Goal: Transaction & Acquisition: Purchase product/service

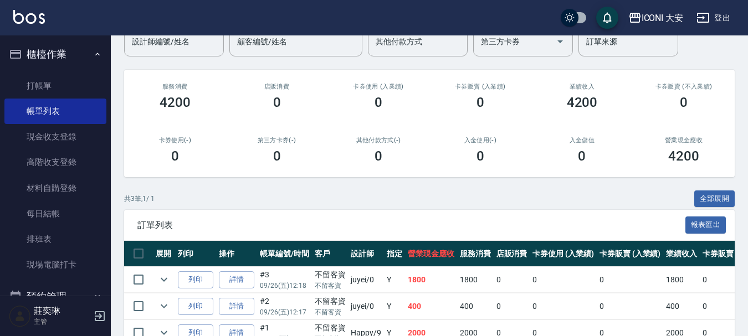
scroll to position [163, 0]
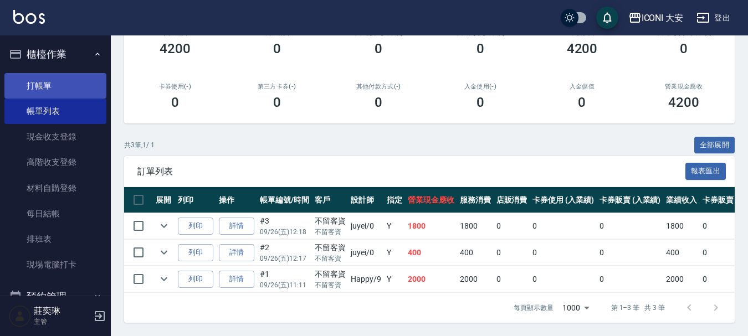
click at [54, 80] on link "打帳單" at bounding box center [55, 85] width 102 height 25
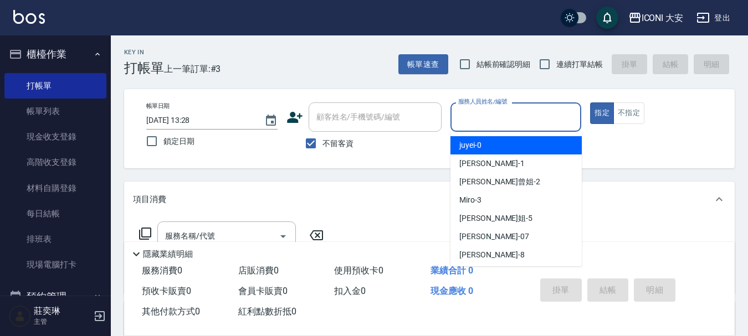
drag, startPoint x: 524, startPoint y: 112, endPoint x: 519, endPoint y: 131, distance: 20.0
click at [524, 113] on input "服務人員姓名/編號" at bounding box center [515, 116] width 121 height 19
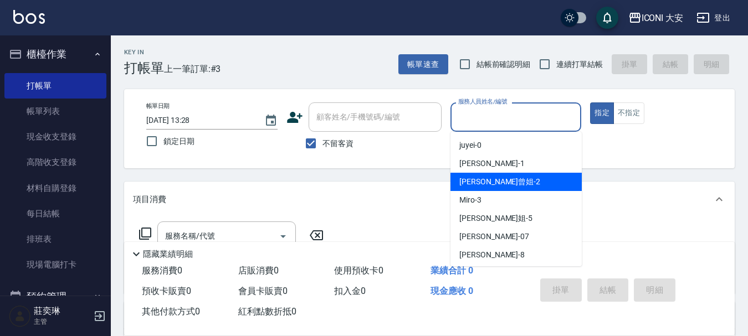
click at [506, 181] on div "[PERSON_NAME]曾姐 -2" at bounding box center [515, 182] width 131 height 18
type input "[PERSON_NAME]曾姐-2"
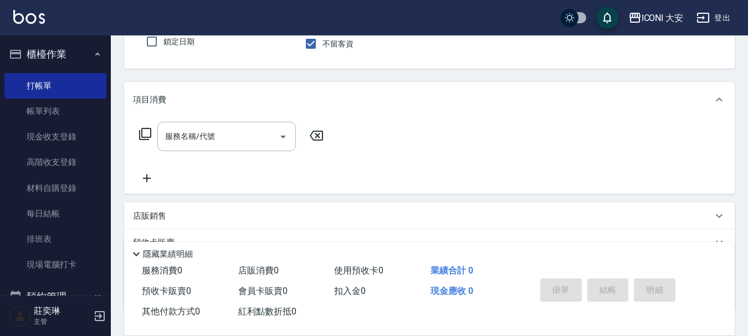
scroll to position [111, 0]
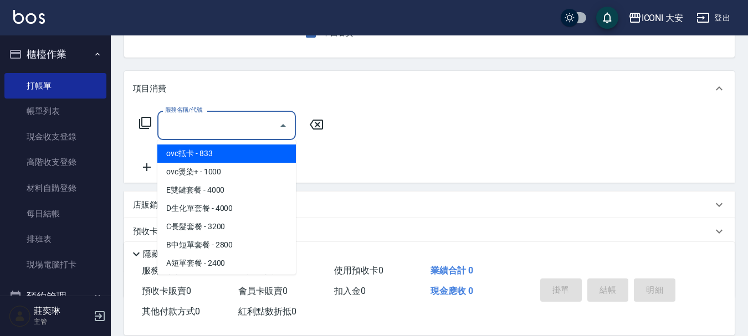
drag, startPoint x: 227, startPoint y: 130, endPoint x: 239, endPoint y: 130, distance: 12.2
click at [235, 130] on input "服務名稱/代號" at bounding box center [218, 125] width 112 height 19
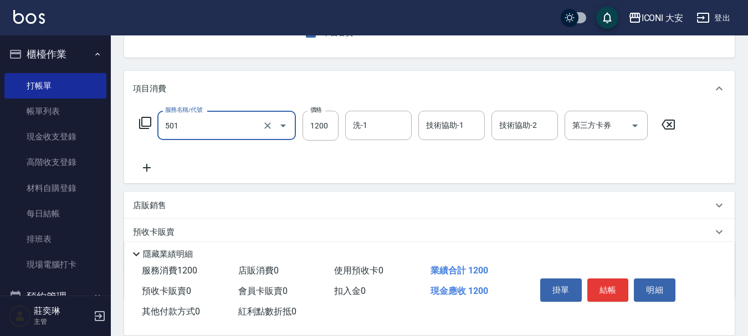
type input "染髮(501)"
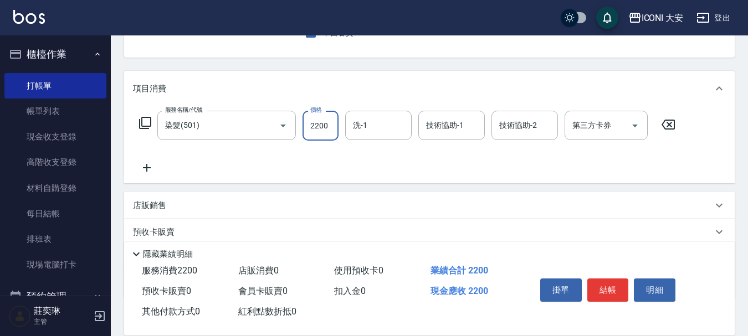
type input "2200"
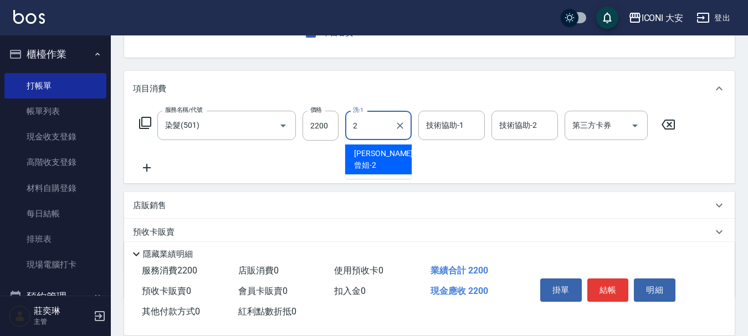
type input "[PERSON_NAME]曾姐-2"
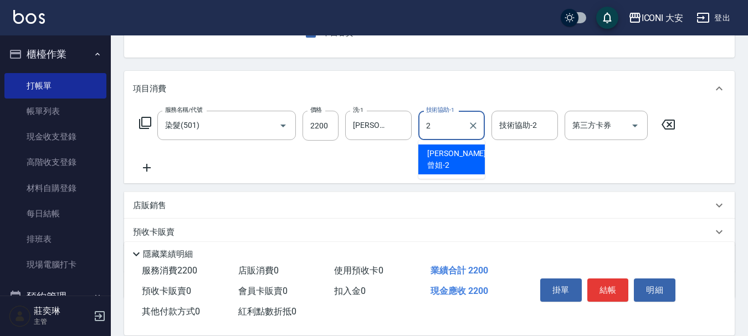
type input "[PERSON_NAME]曾姐-2"
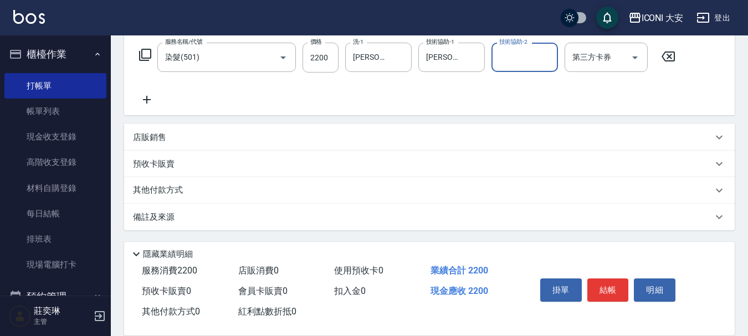
scroll to position [179, 0]
click at [607, 283] on button "結帳" at bounding box center [608, 290] width 42 height 23
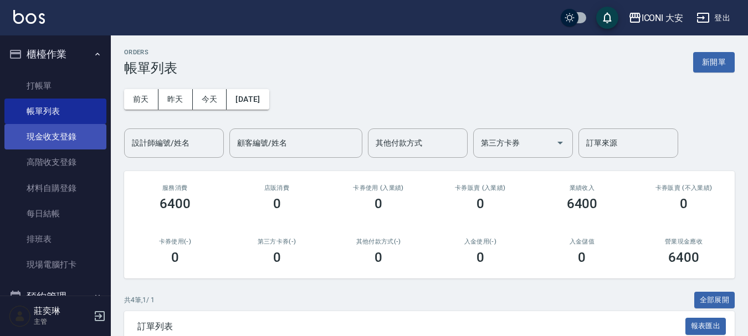
click at [56, 140] on link "現金收支登錄" at bounding box center [55, 136] width 102 height 25
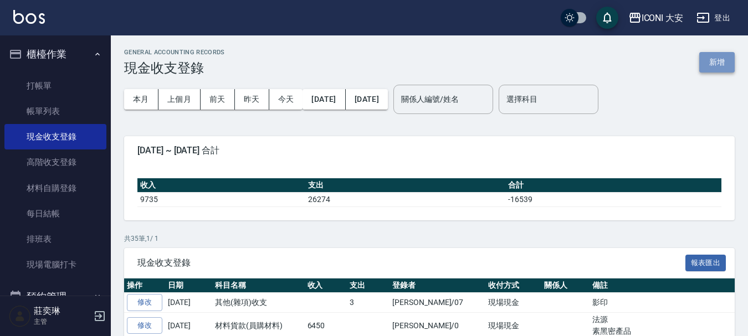
click at [706, 61] on button "新增" at bounding box center [716, 62] width 35 height 20
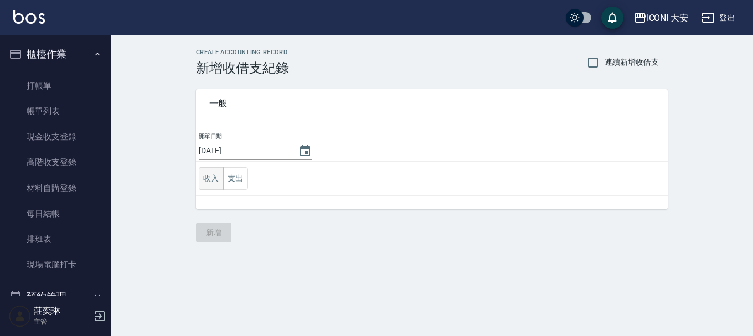
click at [204, 177] on button "收入" at bounding box center [211, 178] width 25 height 23
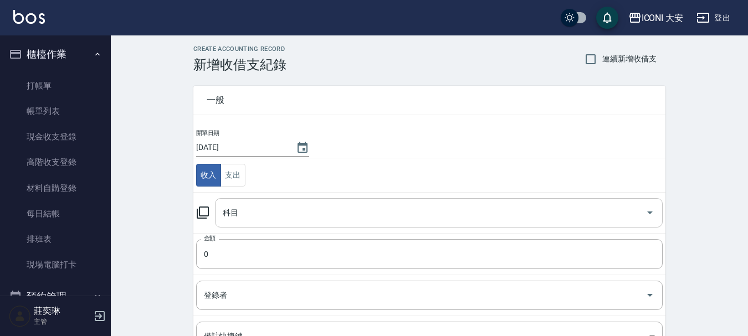
scroll to position [55, 0]
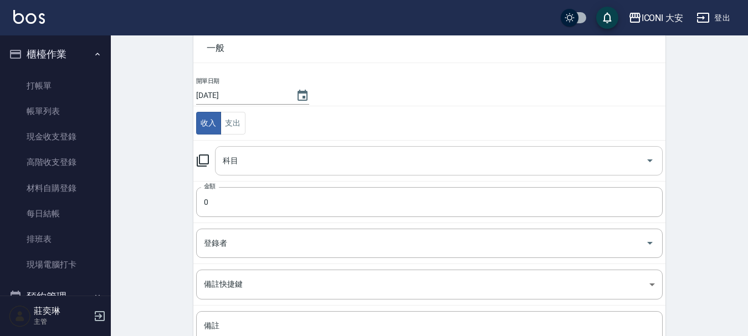
drag, startPoint x: 249, startPoint y: 161, endPoint x: 250, endPoint y: 170, distance: 8.9
click at [248, 161] on input "科目" at bounding box center [430, 160] width 421 height 19
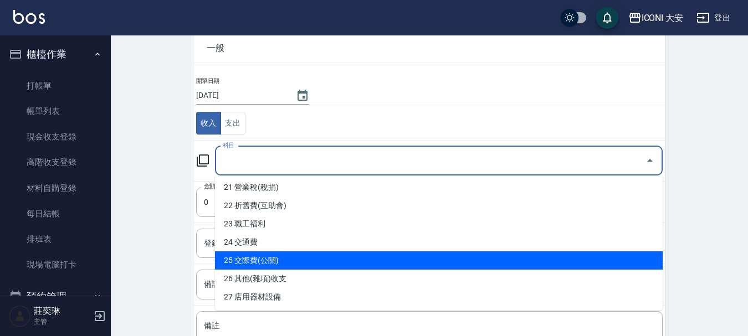
scroll to position [388, 0]
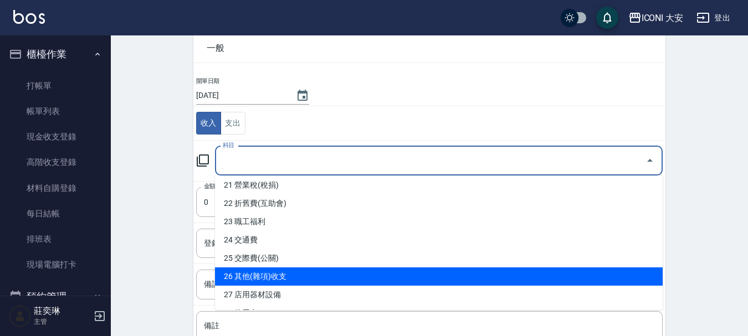
click at [269, 276] on li "26 其他(雜項)收支" at bounding box center [439, 277] width 448 height 18
type input "26 其他(雜項)收支"
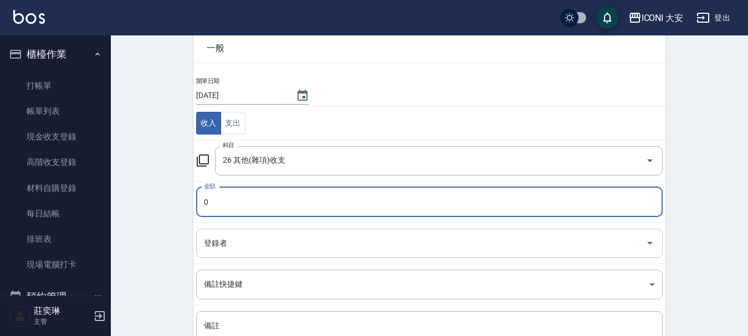
click at [244, 238] on input "登錄者" at bounding box center [421, 243] width 440 height 19
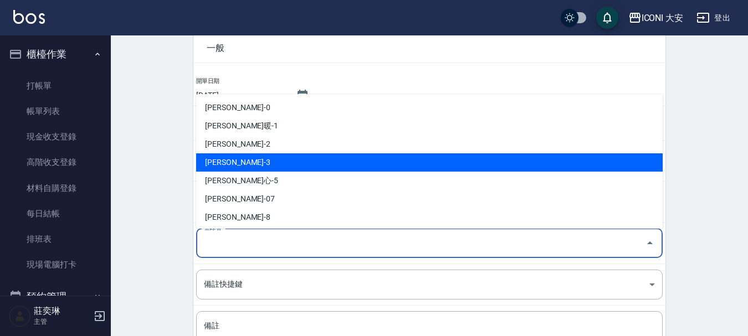
click at [261, 166] on li "[PERSON_NAME]-3" at bounding box center [429, 162] width 466 height 18
type input "[PERSON_NAME]-3"
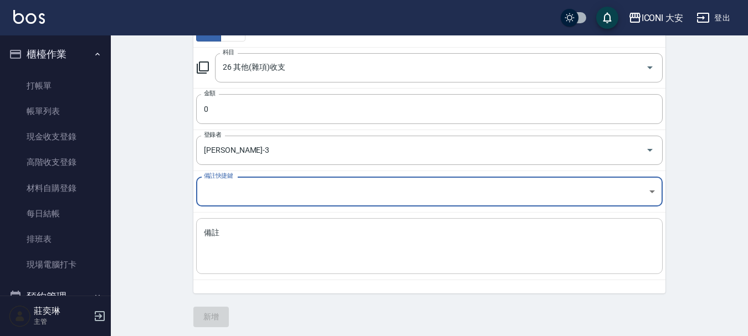
scroll to position [153, 0]
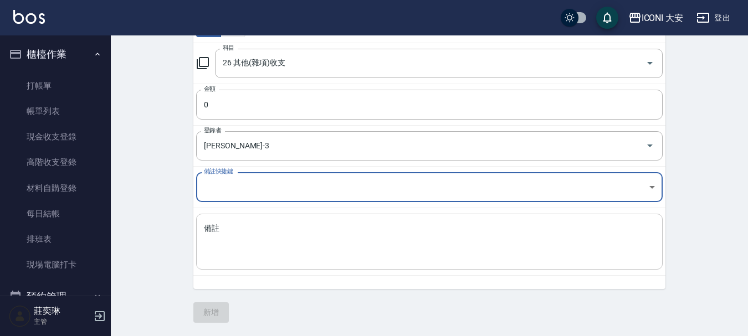
click at [250, 260] on div "x 備註" at bounding box center [429, 242] width 466 height 56
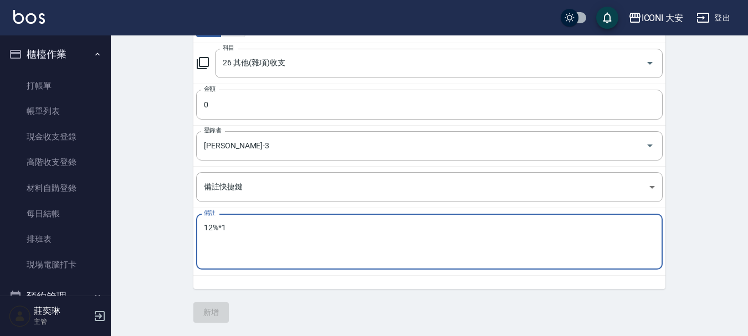
scroll to position [42, 0]
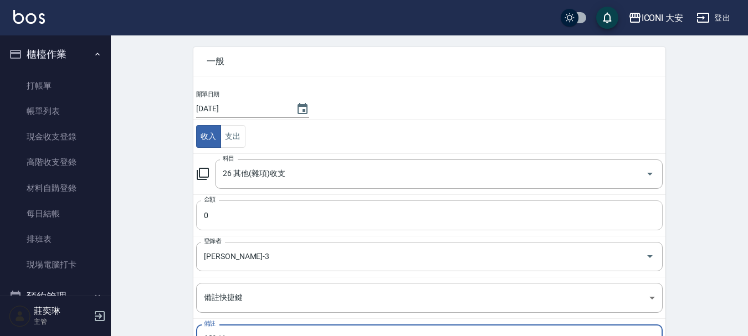
type textarea "12%*1"
click at [264, 213] on input "0" at bounding box center [429, 216] width 466 height 30
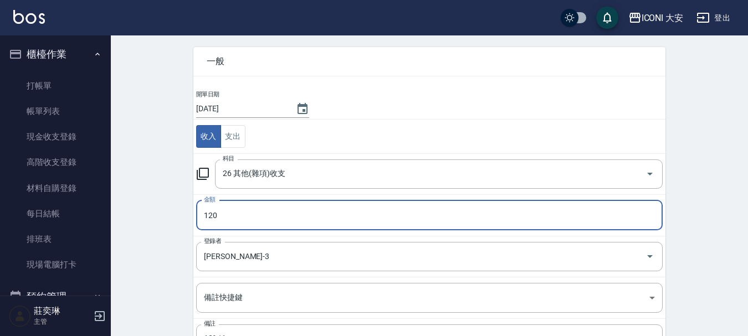
type input "120"
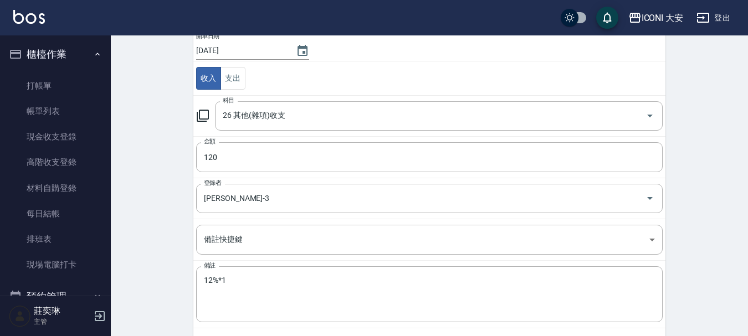
scroll to position [153, 0]
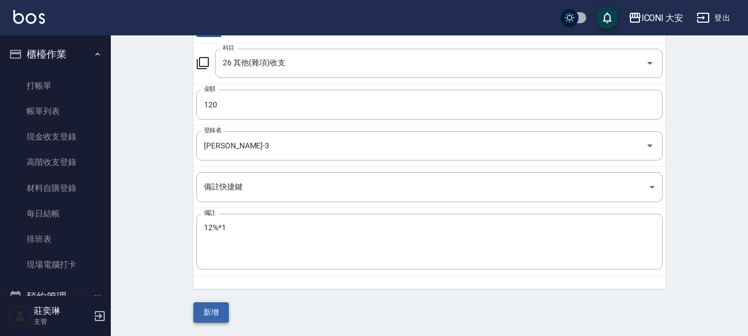
click at [209, 314] on button "新增" at bounding box center [210, 312] width 35 height 20
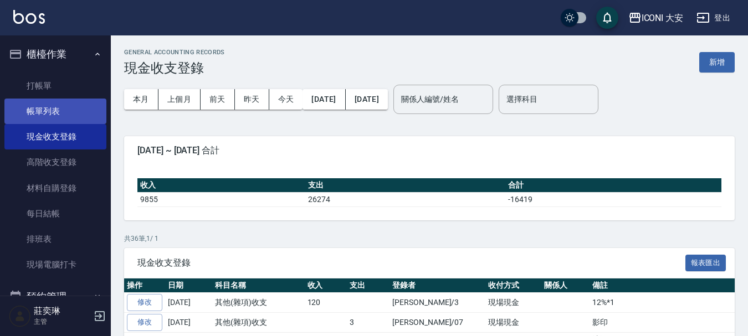
click at [40, 107] on link "帳單列表" at bounding box center [55, 111] width 102 height 25
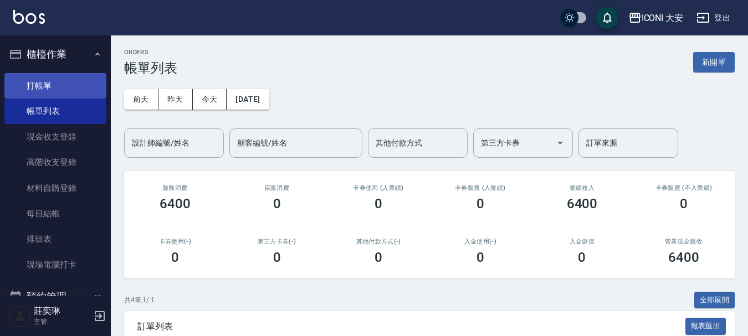
click at [37, 82] on link "打帳單" at bounding box center [55, 85] width 102 height 25
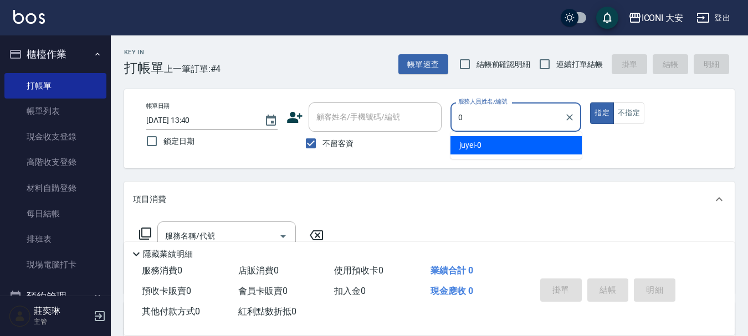
type input "juyei-0"
type button "true"
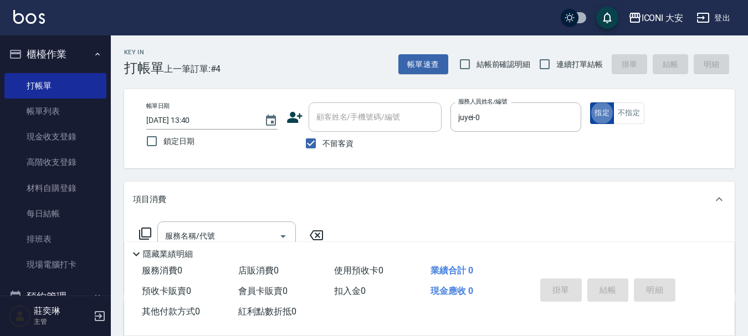
click at [604, 112] on button "指定" at bounding box center [602, 113] width 24 height 22
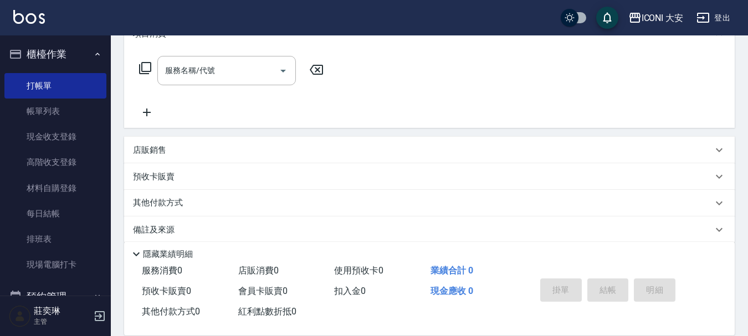
scroll to position [166, 0]
click at [213, 68] on input "服務名稱/代號" at bounding box center [218, 69] width 112 height 19
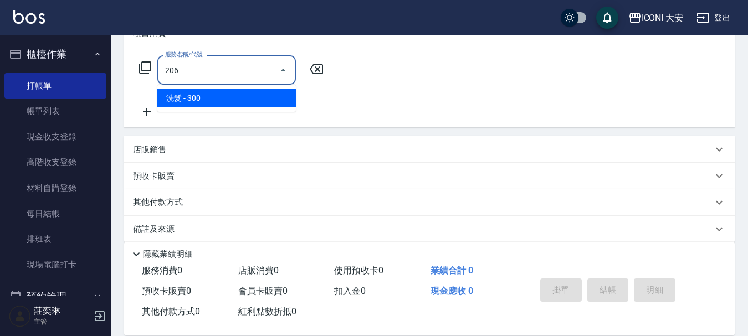
type input "洗髮(206)"
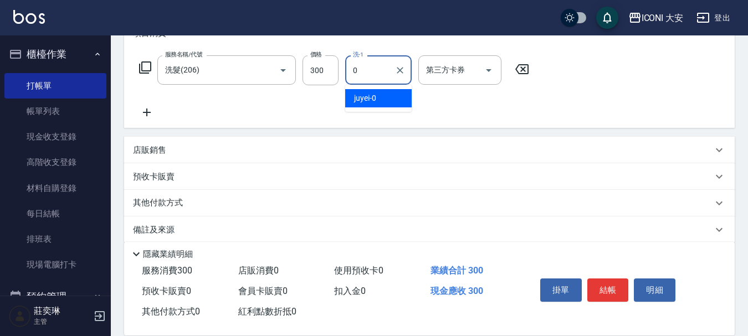
type input "juyei-0"
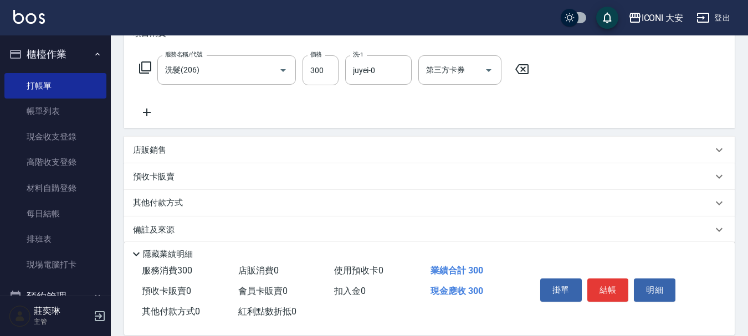
click at [148, 115] on icon at bounding box center [147, 112] width 28 height 13
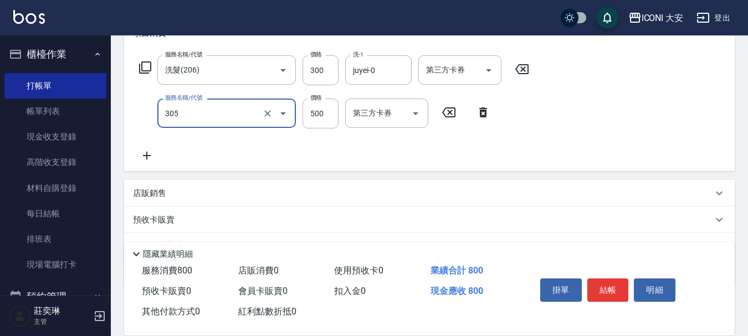
type input "剪髮(305)"
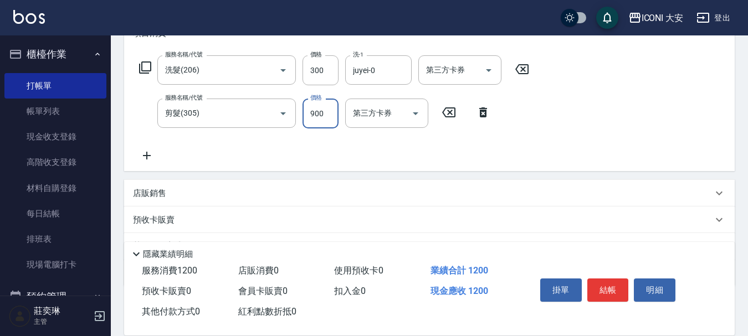
type input "900"
click at [603, 280] on button "結帳" at bounding box center [608, 290] width 42 height 23
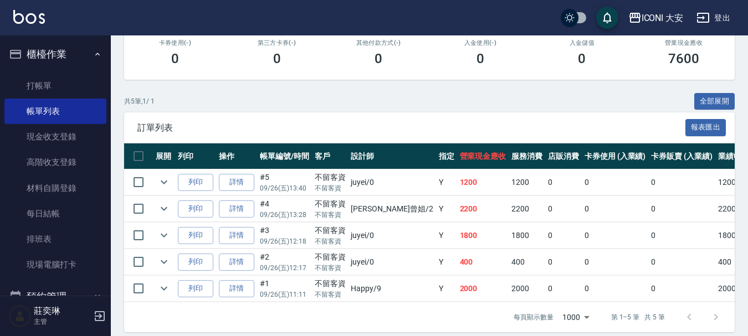
scroll to position [217, 0]
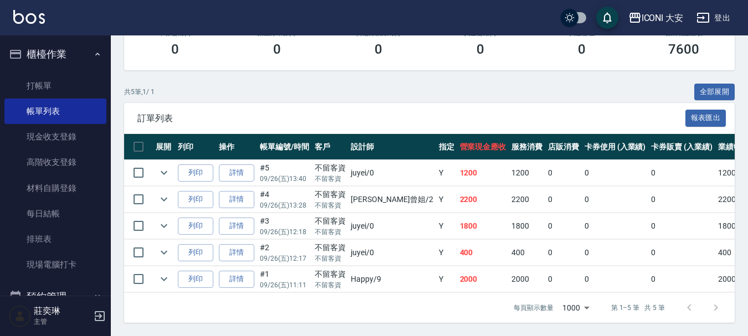
drag, startPoint x: 706, startPoint y: 9, endPoint x: 295, endPoint y: 100, distance: 420.9
click at [295, 103] on div "訂單列表 報表匯出" at bounding box center [429, 118] width 611 height 30
click at [44, 89] on link "打帳單" at bounding box center [55, 85] width 102 height 25
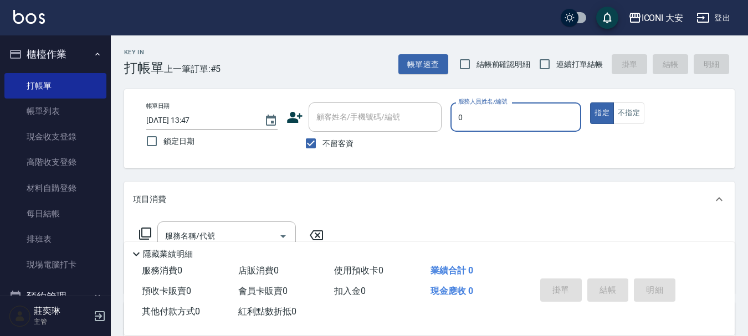
type input "juyei-0"
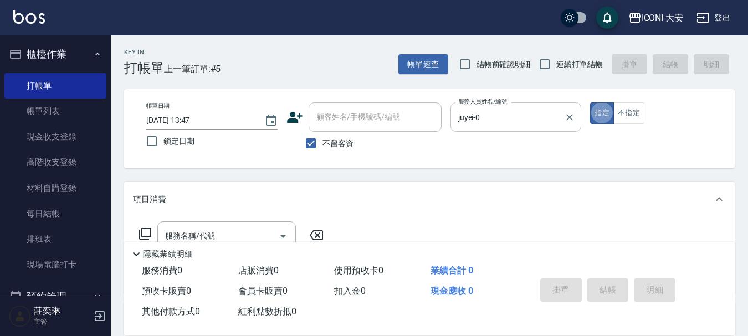
type button "true"
click at [603, 113] on button "指定" at bounding box center [602, 113] width 24 height 22
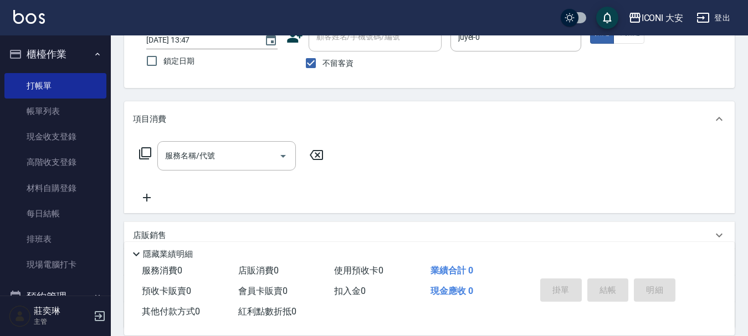
scroll to position [111, 0]
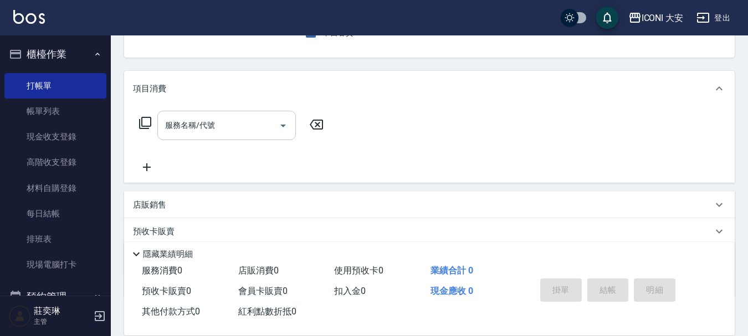
click at [226, 126] on input "服務名稱/代號" at bounding box center [218, 125] width 112 height 19
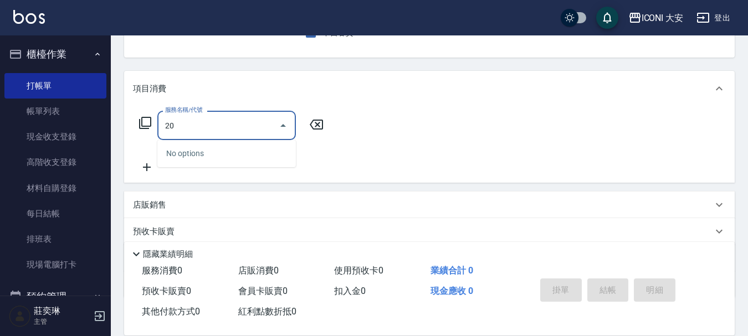
type input "206"
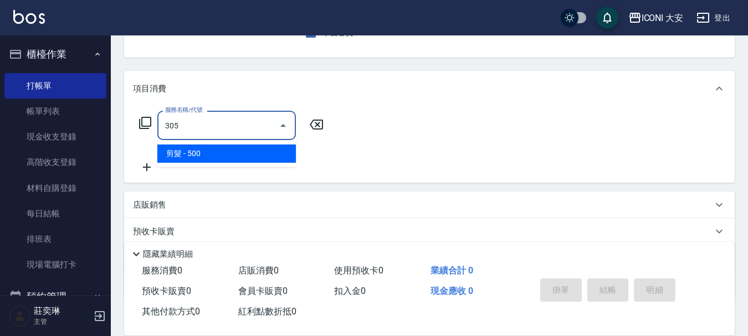
type input "剪髮(305)"
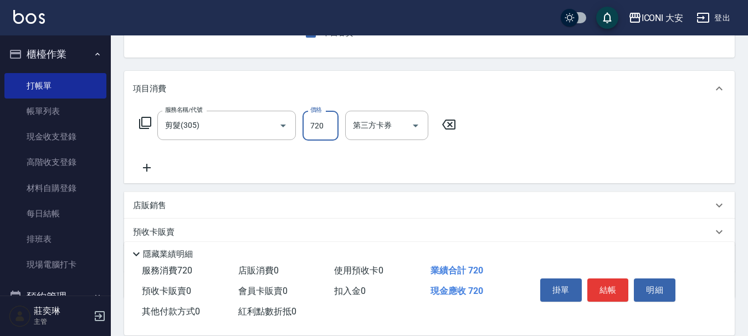
type input "720"
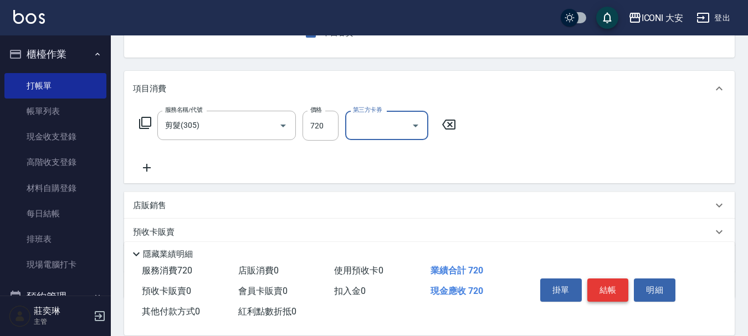
click at [607, 281] on button "結帳" at bounding box center [608, 290] width 42 height 23
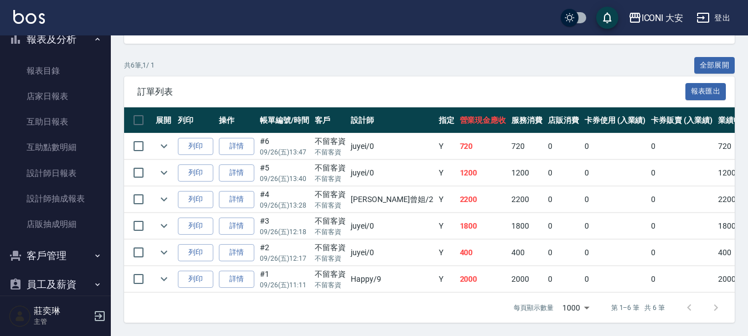
scroll to position [359, 0]
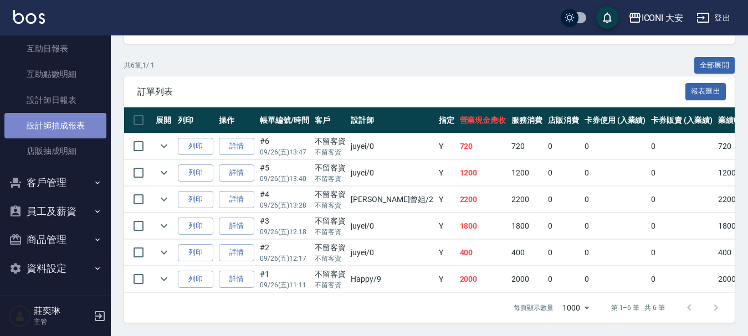
click at [61, 121] on link "設計師抽成報表" at bounding box center [55, 125] width 102 height 25
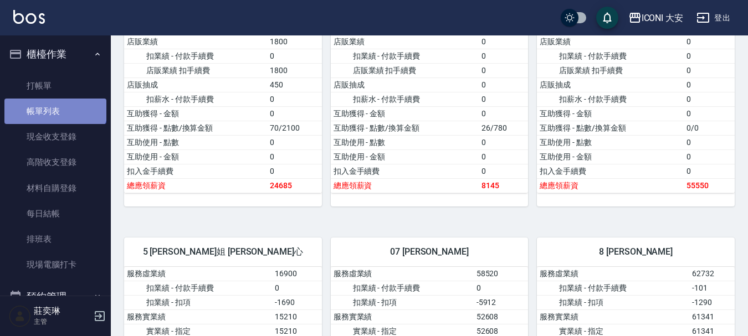
click at [54, 106] on link "帳單列表" at bounding box center [55, 111] width 102 height 25
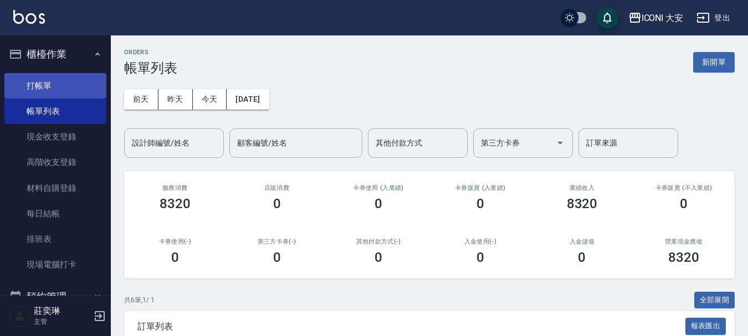
click at [42, 86] on link "打帳單" at bounding box center [55, 85] width 102 height 25
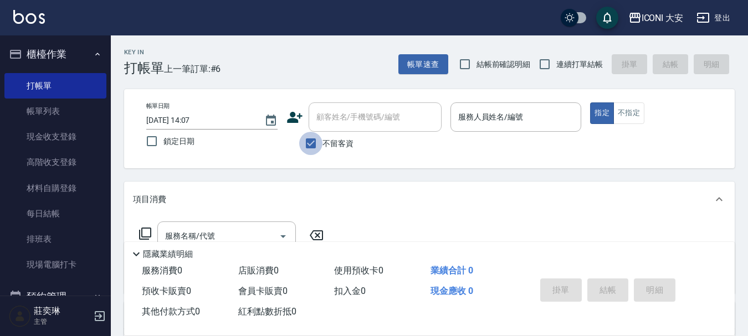
click at [308, 143] on input "不留客資" at bounding box center [310, 143] width 23 height 23
checkbox input "false"
click at [367, 120] on div "顧客姓名/手機號碼/編號 顧客姓名/手機號碼/編號" at bounding box center [375, 116] width 133 height 29
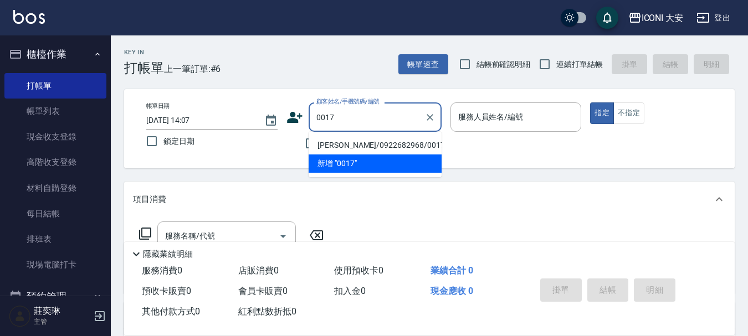
click at [379, 148] on li "[PERSON_NAME]/0922682968/0017" at bounding box center [375, 145] width 133 height 18
type input "[PERSON_NAME]/0922682968/0017"
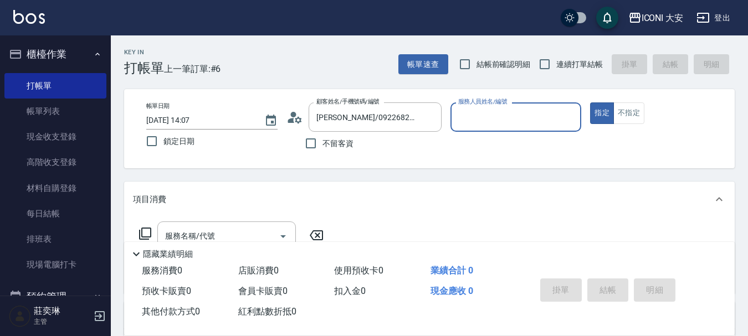
type input "[PERSON_NAME]曾姐-2"
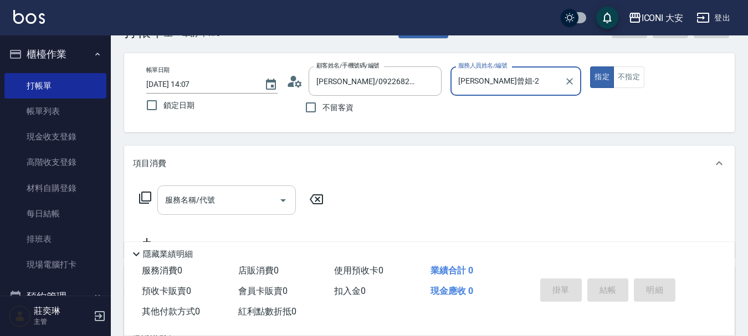
scroll to position [55, 0]
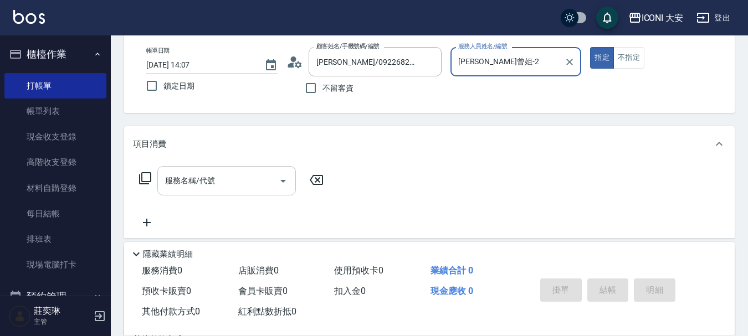
click at [196, 181] on input "服務名稱/代號" at bounding box center [218, 180] width 112 height 19
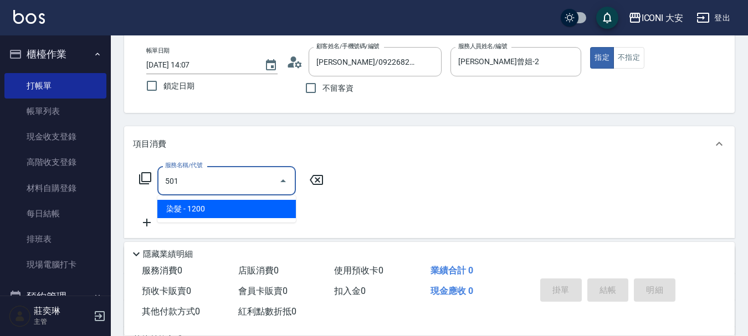
type input "染髮(501)"
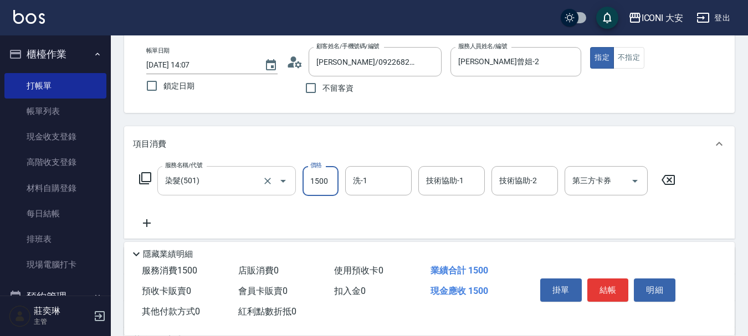
type input "1500"
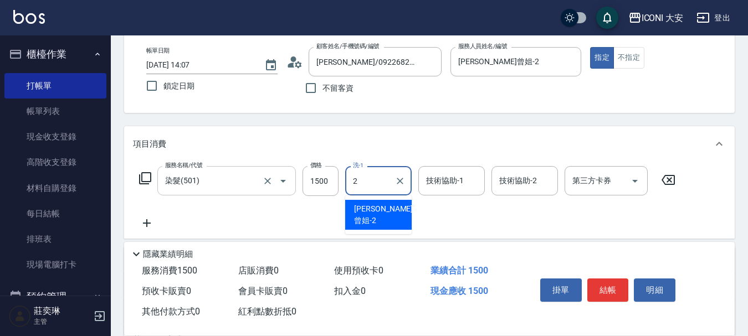
type input "[PERSON_NAME]曾姐-2"
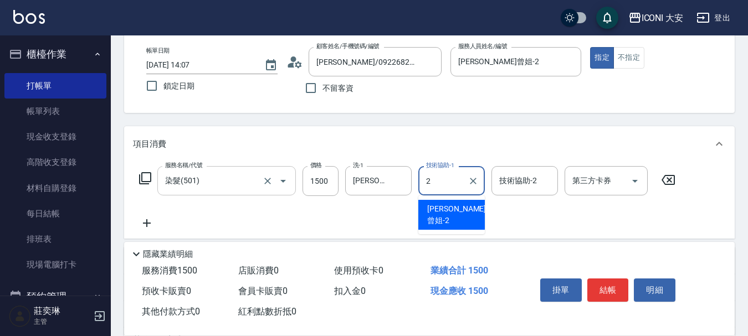
type input "[PERSON_NAME]曾姐-2"
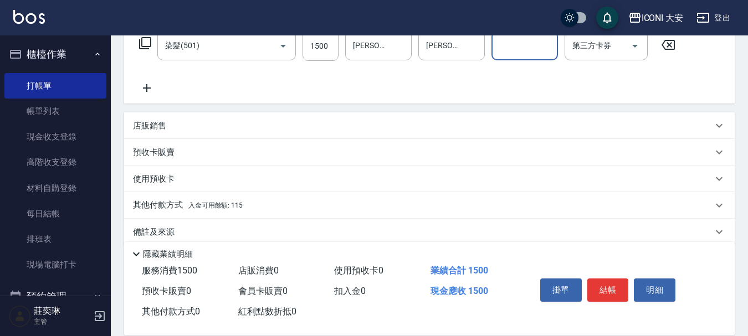
scroll to position [206, 0]
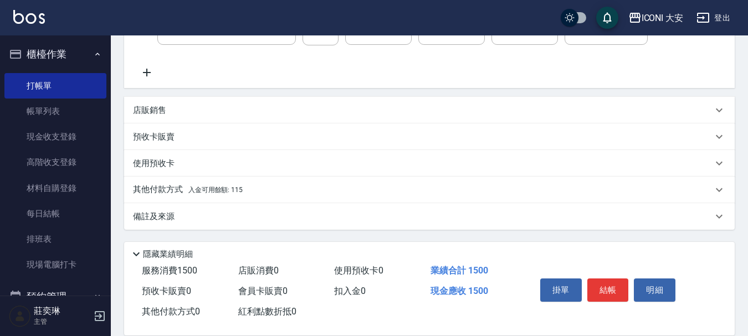
click at [191, 188] on span "入金可用餘額: 115" at bounding box center [215, 190] width 54 height 8
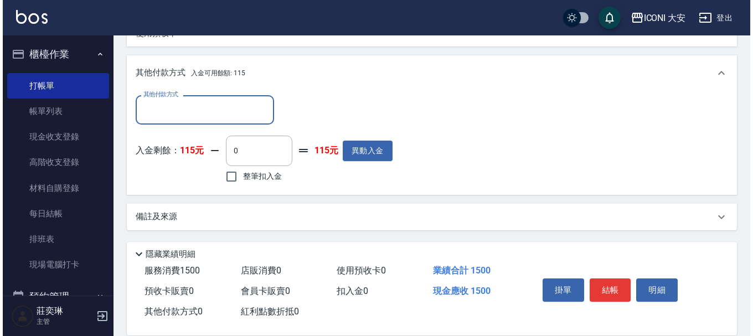
scroll to position [337, 0]
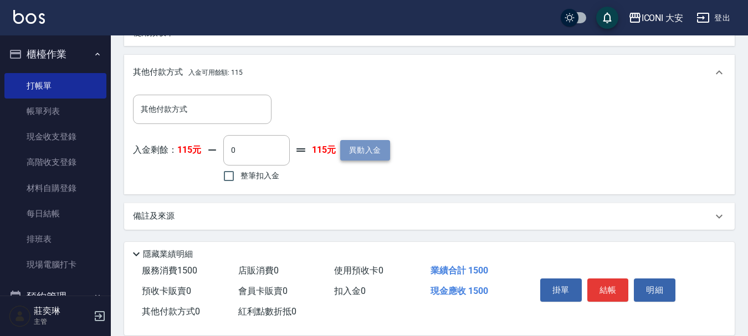
click at [369, 143] on button "異動入金" at bounding box center [365, 150] width 50 height 20
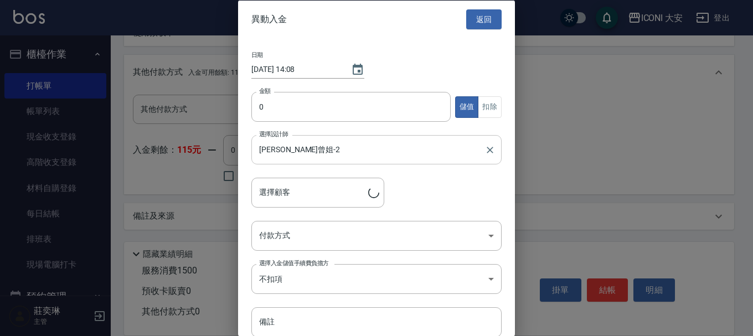
type input "[PERSON_NAME]/0922682968/0017"
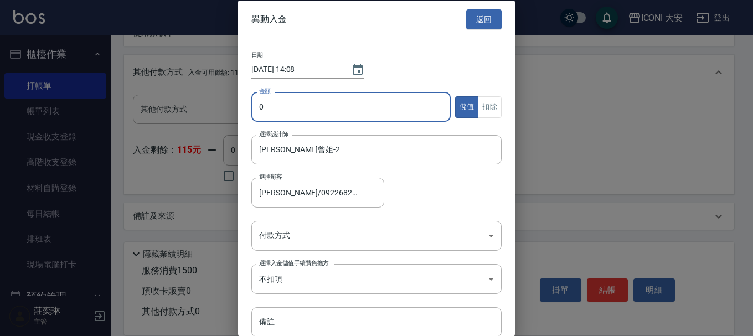
click at [272, 100] on input "0" at bounding box center [351, 107] width 199 height 30
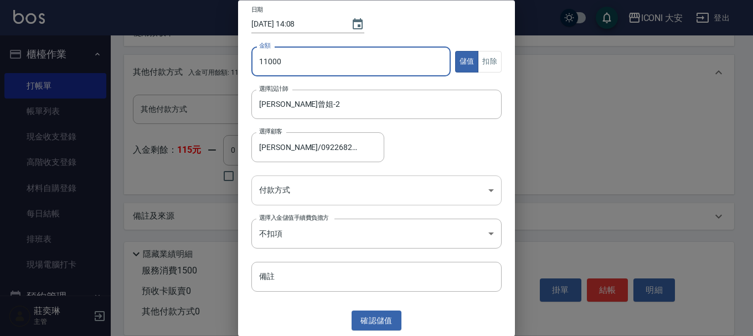
type input "11000"
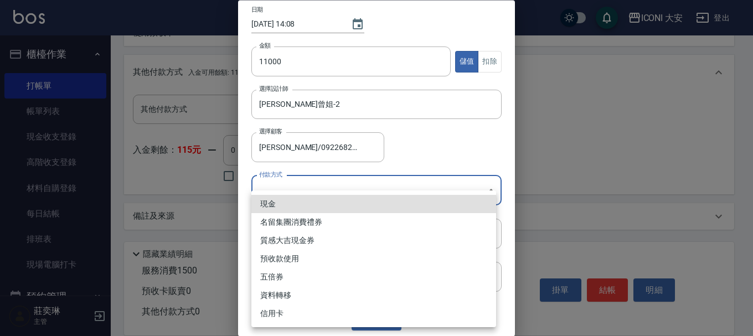
click at [487, 190] on body "ICONI 大安 登出 櫃檯作業 打帳單 帳單列表 現金收支登錄 高階收支登錄 材料自購登錄 每日結帳 排班表 現場電腦打卡 預約管理 預約管理 單日預約紀錄…" at bounding box center [376, -1] width 753 height 673
click at [279, 205] on li "現金" at bounding box center [374, 204] width 245 height 18
type input "現金"
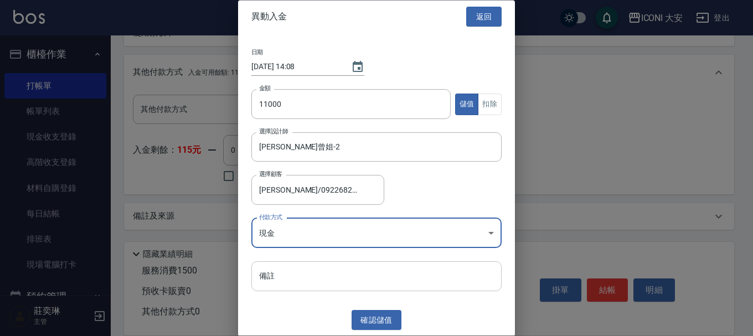
scroll to position [2, 0]
click at [373, 315] on button "確認 儲值" at bounding box center [377, 321] width 50 height 20
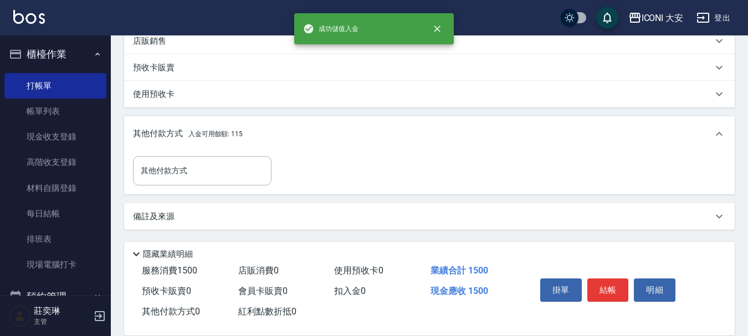
scroll to position [337, 0]
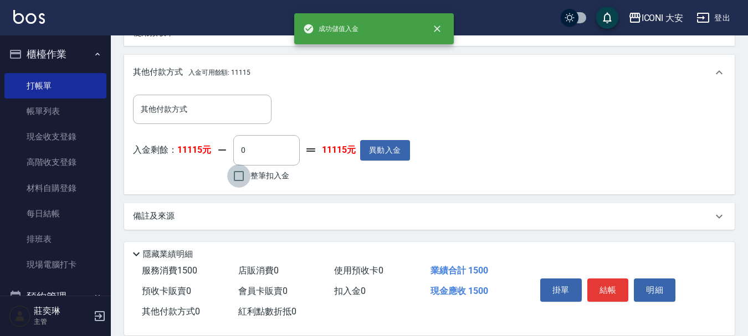
click at [242, 173] on input "整筆扣入金" at bounding box center [238, 176] width 23 height 23
checkbox input "true"
type input "1500"
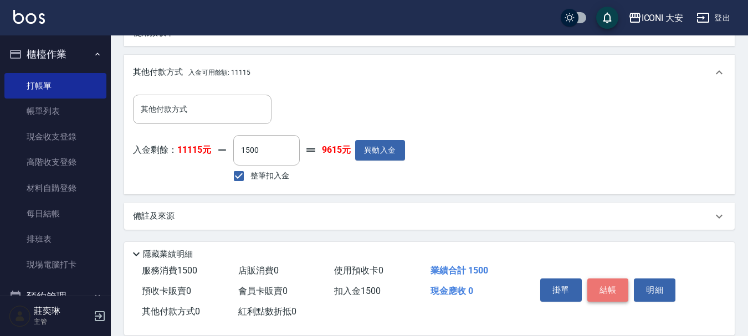
click at [612, 281] on button "結帳" at bounding box center [608, 290] width 42 height 23
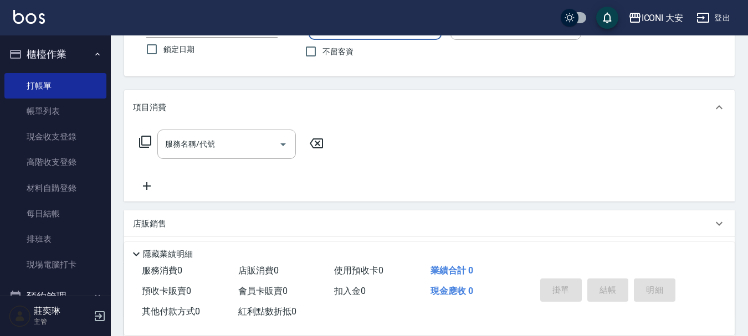
scroll to position [206, 0]
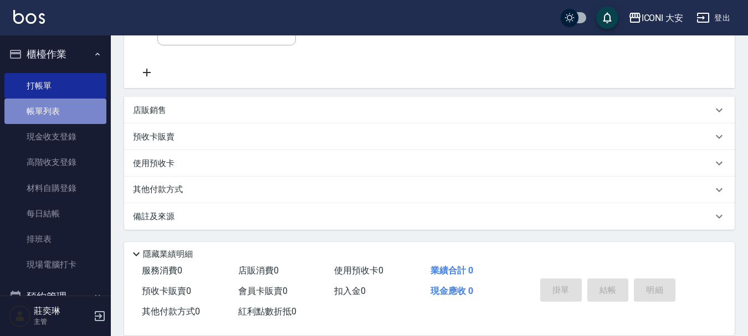
click at [57, 107] on link "帳單列表" at bounding box center [55, 111] width 102 height 25
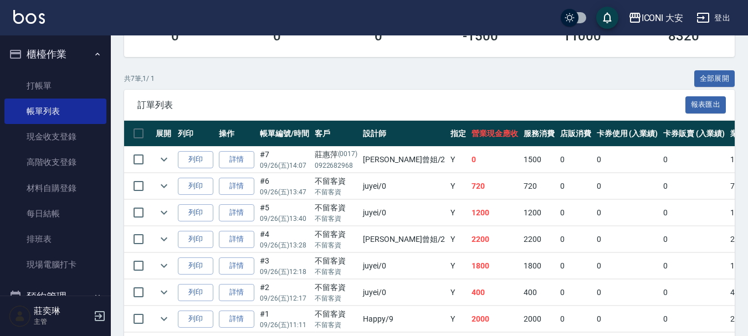
scroll to position [270, 0]
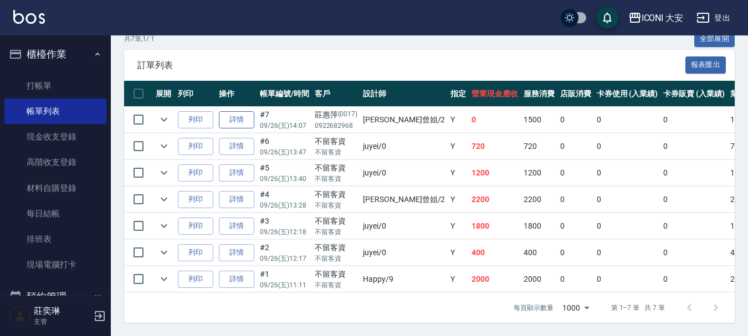
click at [236, 111] on link "詳情" at bounding box center [236, 119] width 35 height 17
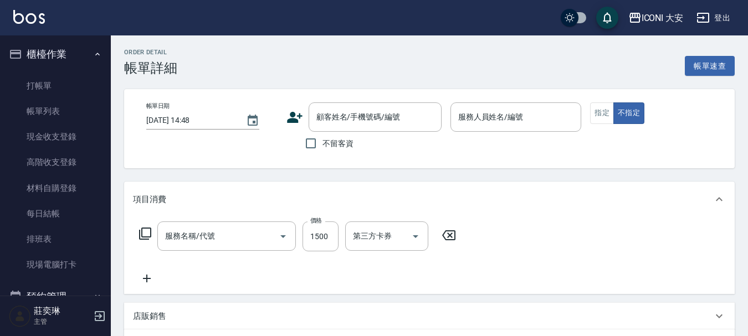
type input "[DATE] 14:07"
type input "[PERSON_NAME]曾姐-2"
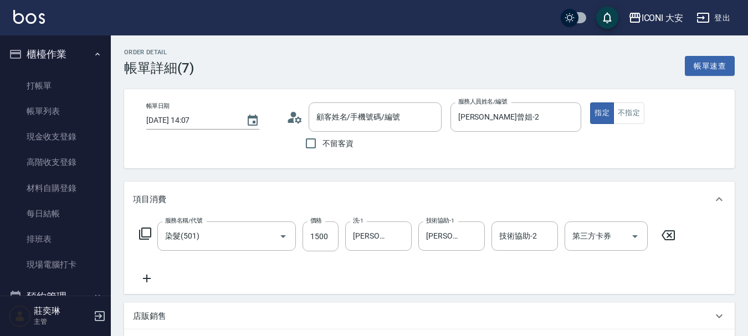
type input "[PERSON_NAME]/0922682968/0017"
type input "染髮(501)"
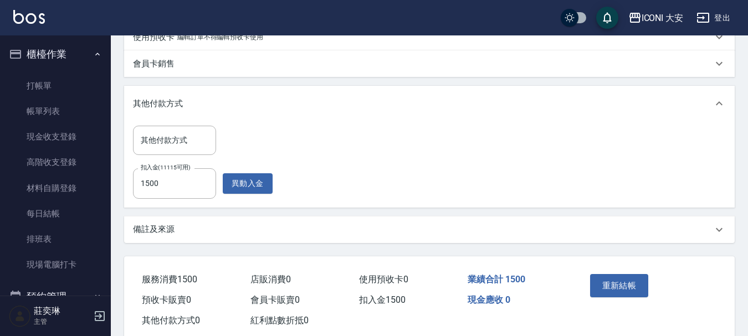
scroll to position [359, 0]
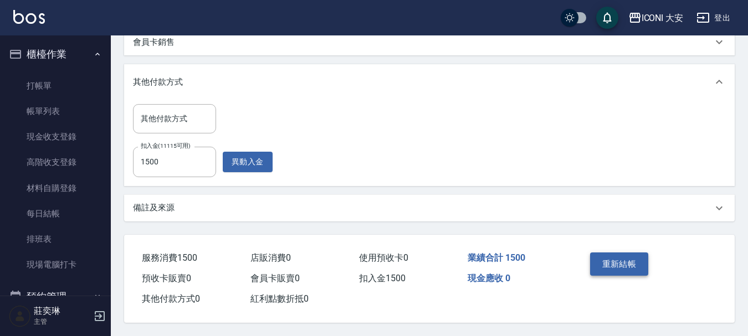
click at [618, 257] on button "重新結帳" at bounding box center [619, 264] width 59 height 23
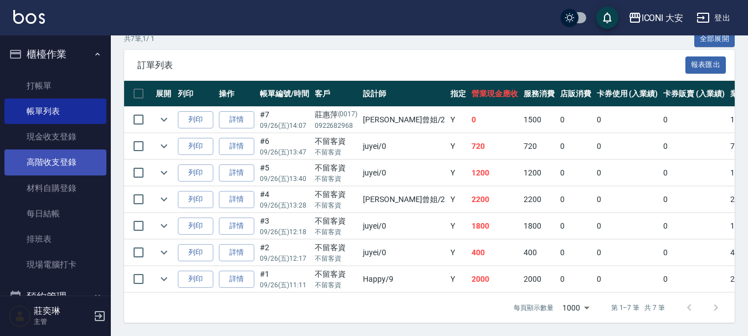
click at [50, 156] on link "高階收支登錄" at bounding box center [55, 162] width 102 height 25
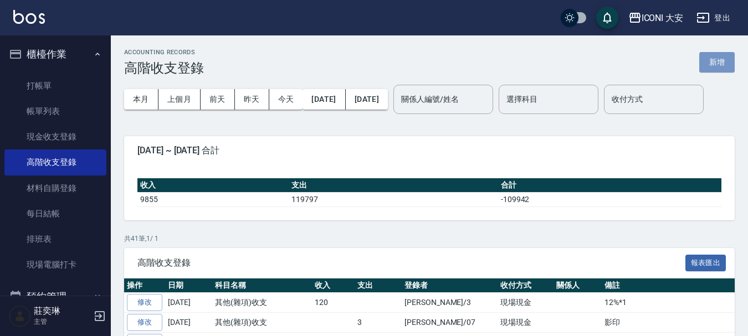
click at [707, 61] on button "新增" at bounding box center [716, 62] width 35 height 20
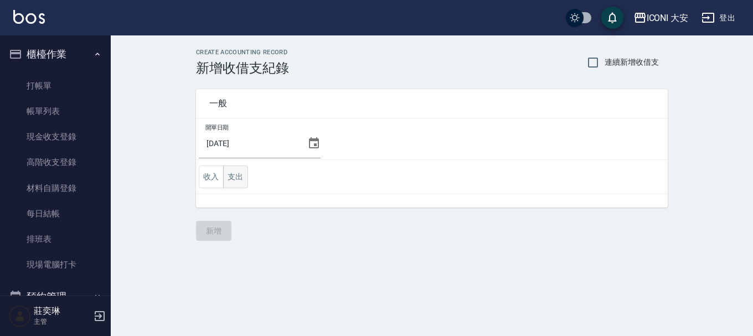
click at [239, 174] on button "支出" at bounding box center [235, 177] width 25 height 23
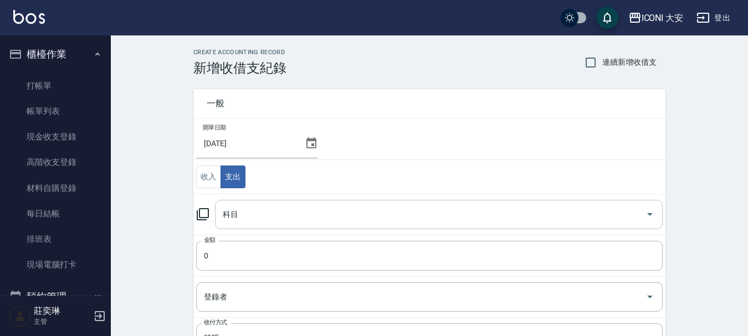
click at [252, 214] on input "科目" at bounding box center [430, 214] width 421 height 19
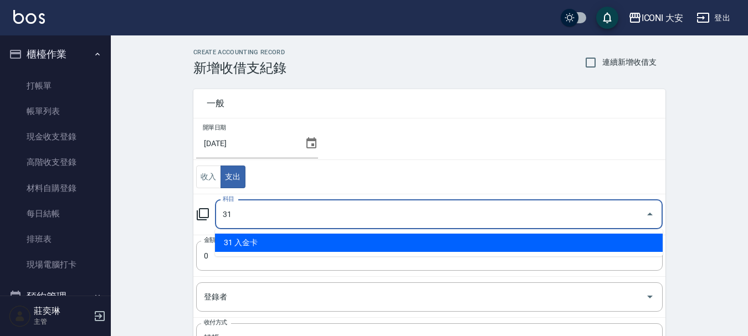
click at [251, 240] on li "31 入金卡" at bounding box center [439, 243] width 448 height 18
type input "31 入金卡"
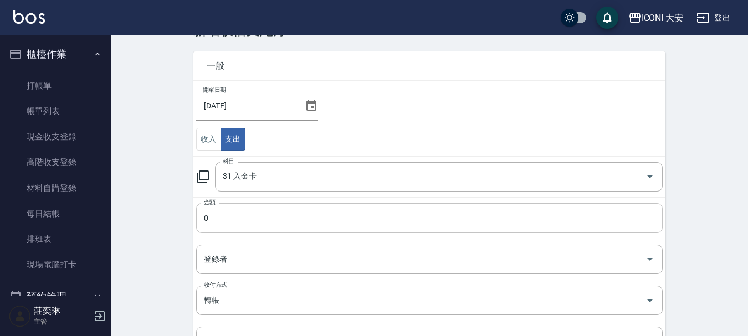
scroll to position [111, 0]
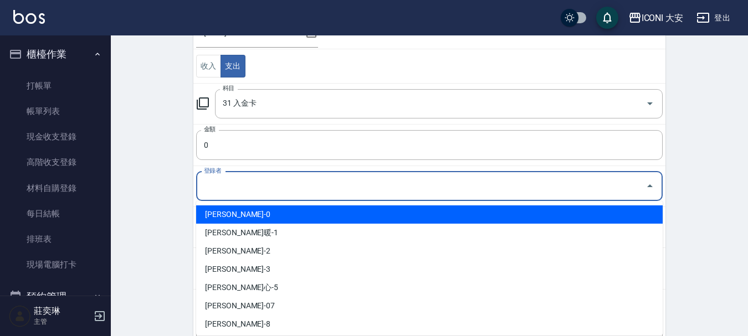
click at [248, 190] on input "登錄者" at bounding box center [421, 186] width 440 height 19
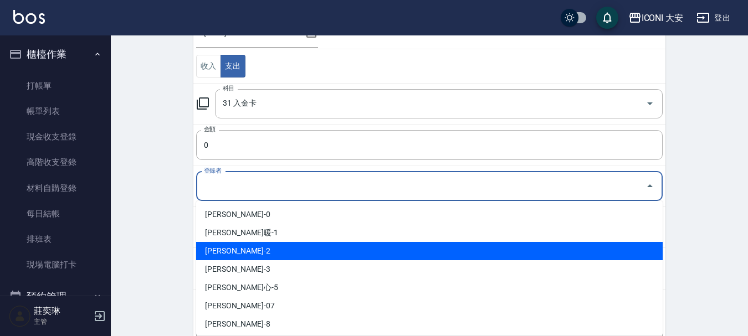
click at [234, 253] on li "[PERSON_NAME]-2" at bounding box center [429, 251] width 466 height 18
type input "[PERSON_NAME]-2"
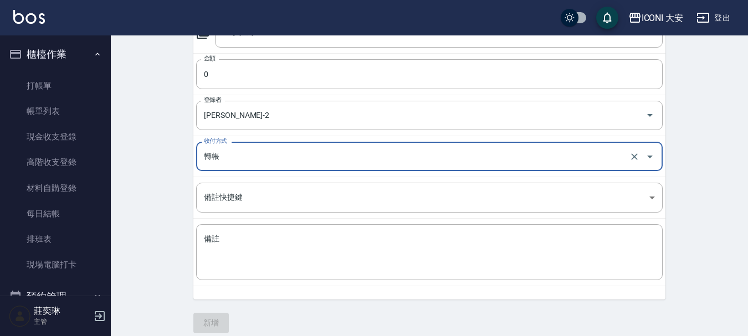
scroll to position [192, 0]
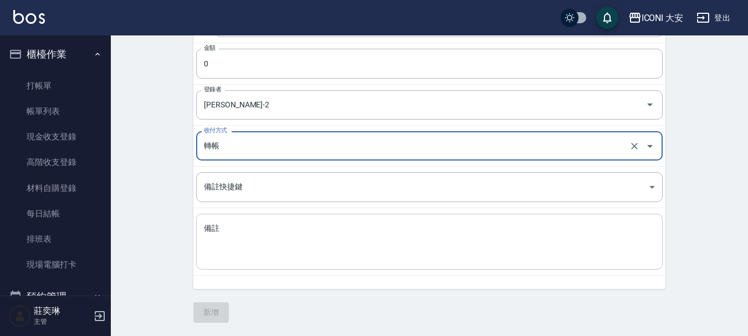
click at [237, 239] on textarea "備註" at bounding box center [429, 242] width 451 height 38
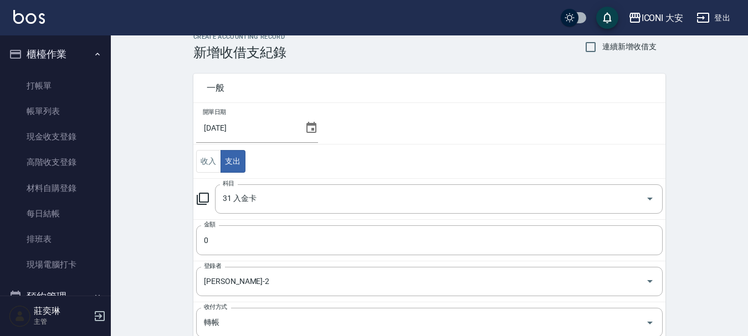
scroll to position [0, 0]
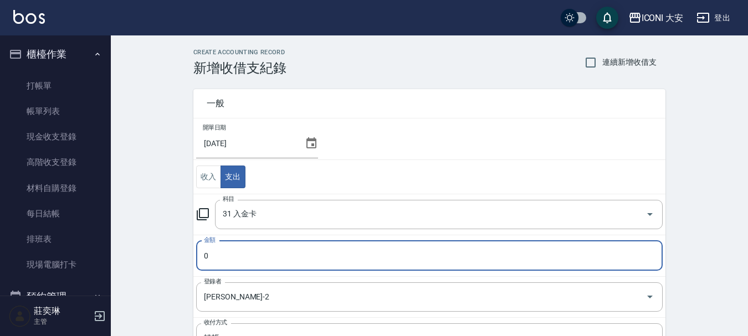
click at [219, 253] on input "0" at bounding box center [429, 256] width 466 height 30
type input "1000"
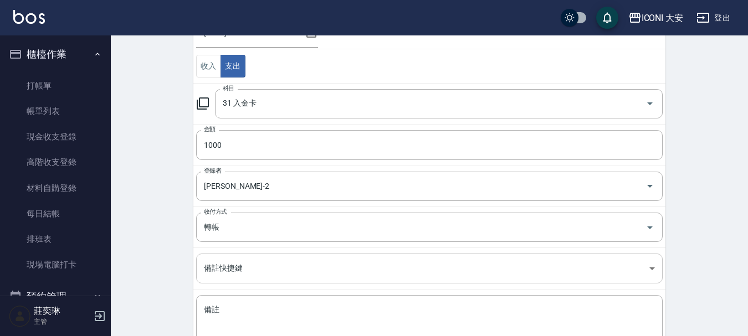
scroll to position [192, 0]
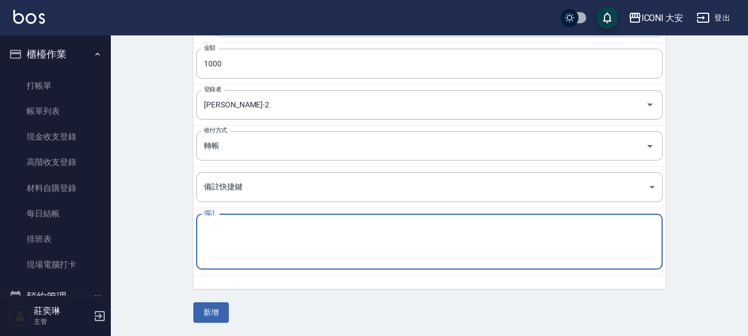
click at [235, 242] on textarea "備註" at bounding box center [429, 242] width 451 height 38
type textarea "莊惠萍"
click at [212, 310] on button "新增" at bounding box center [210, 312] width 35 height 20
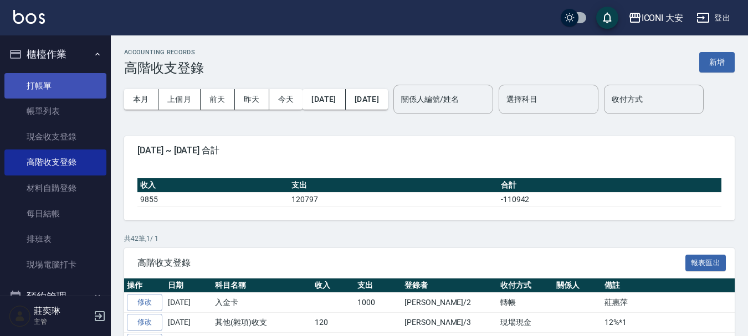
click at [54, 83] on link "打帳單" at bounding box center [55, 85] width 102 height 25
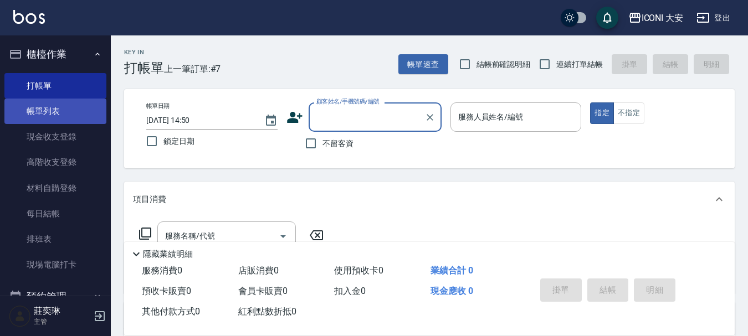
click at [50, 105] on link "帳單列表" at bounding box center [55, 111] width 102 height 25
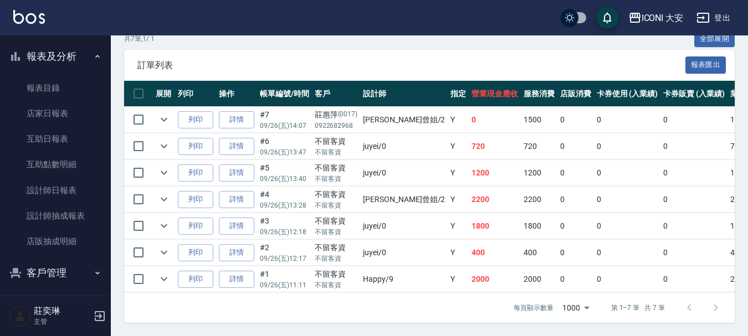
scroll to position [359, 0]
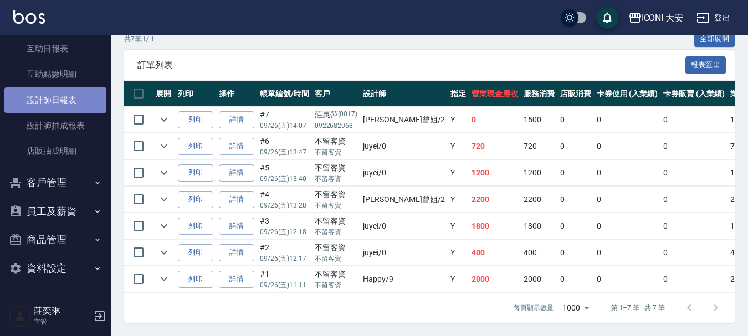
click at [66, 100] on link "設計師日報表" at bounding box center [55, 100] width 102 height 25
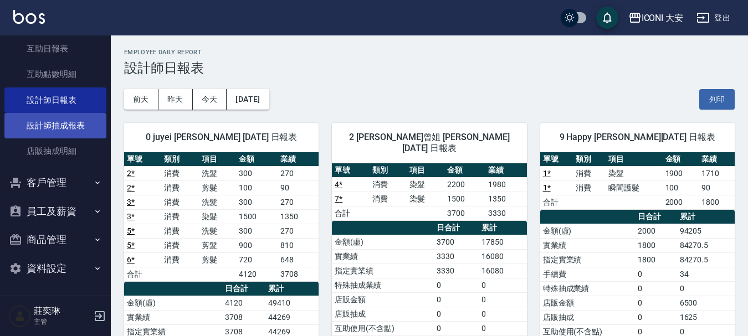
click at [57, 125] on link "設計師抽成報表" at bounding box center [55, 125] width 102 height 25
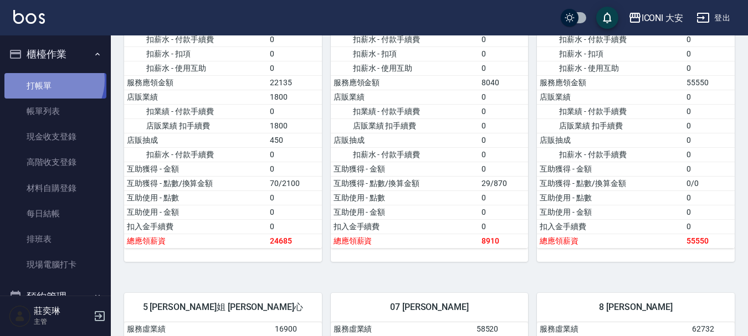
click at [48, 80] on link "打帳單" at bounding box center [55, 85] width 102 height 25
